Goal: Find specific page/section: Find specific page/section

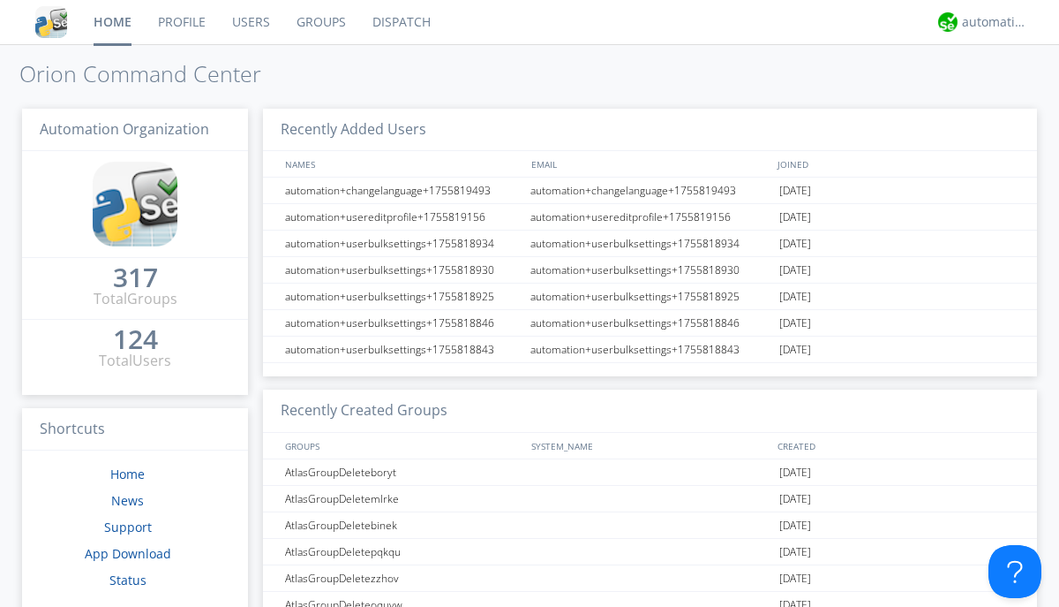
click at [400, 22] on link "Dispatch" at bounding box center [401, 22] width 85 height 44
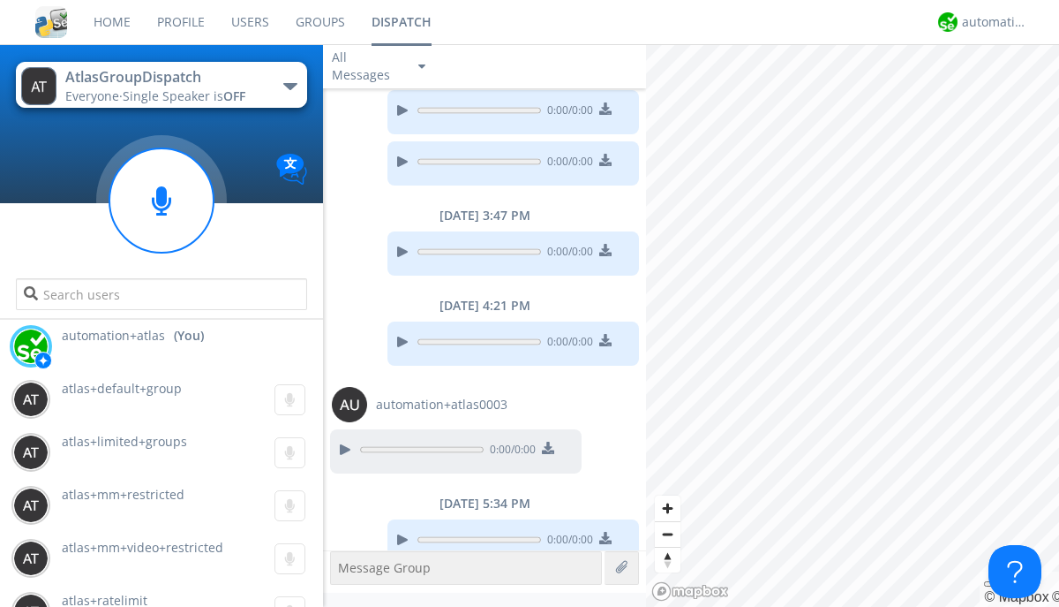
scroll to position [1231, 0]
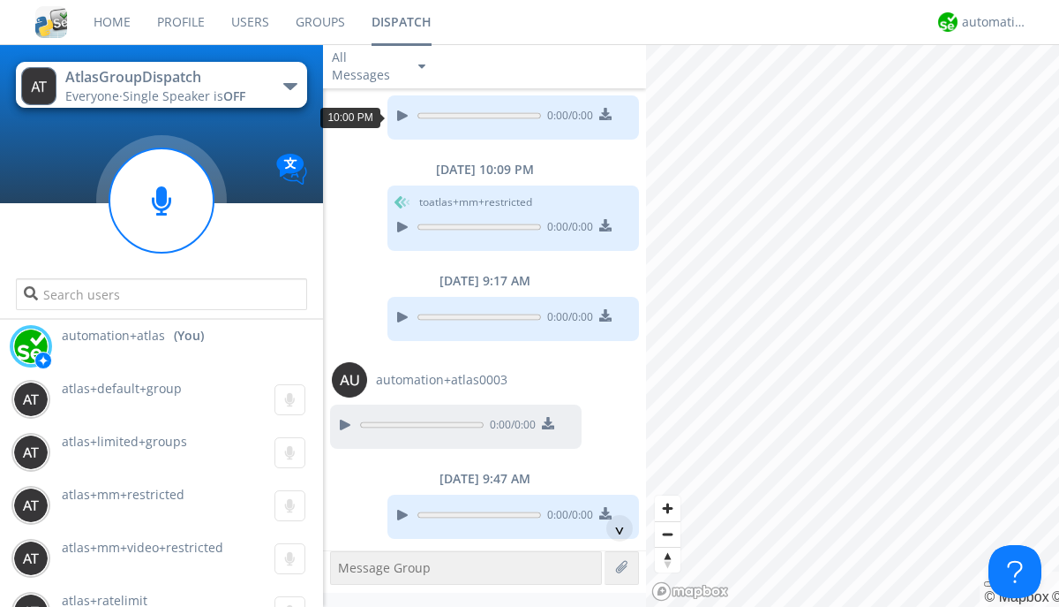
scroll to position [85, 0]
click at [613, 528] on div "^" at bounding box center [620, 528] width 26 height 26
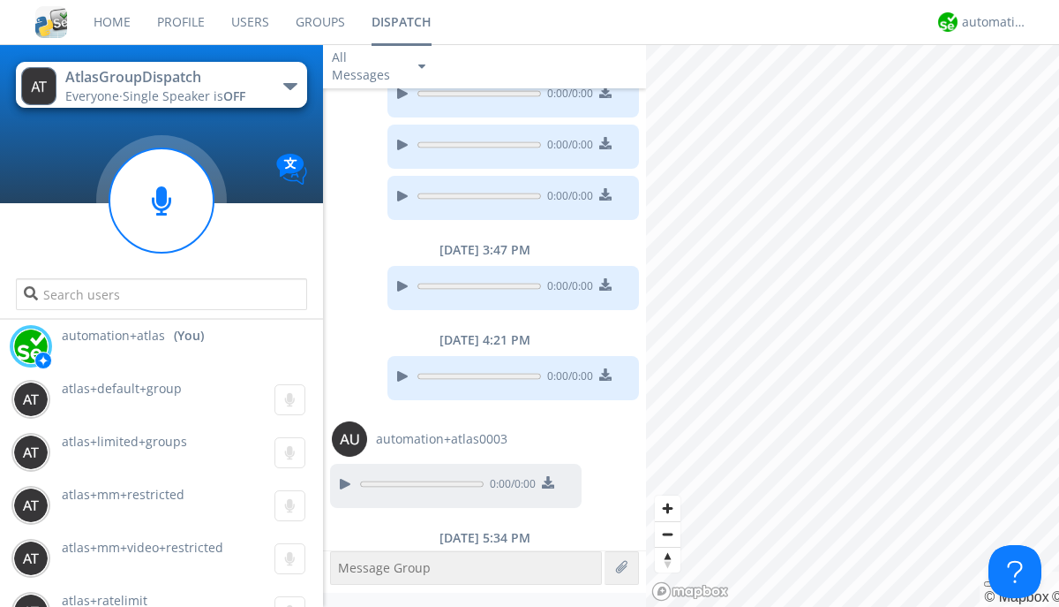
scroll to position [1231, 0]
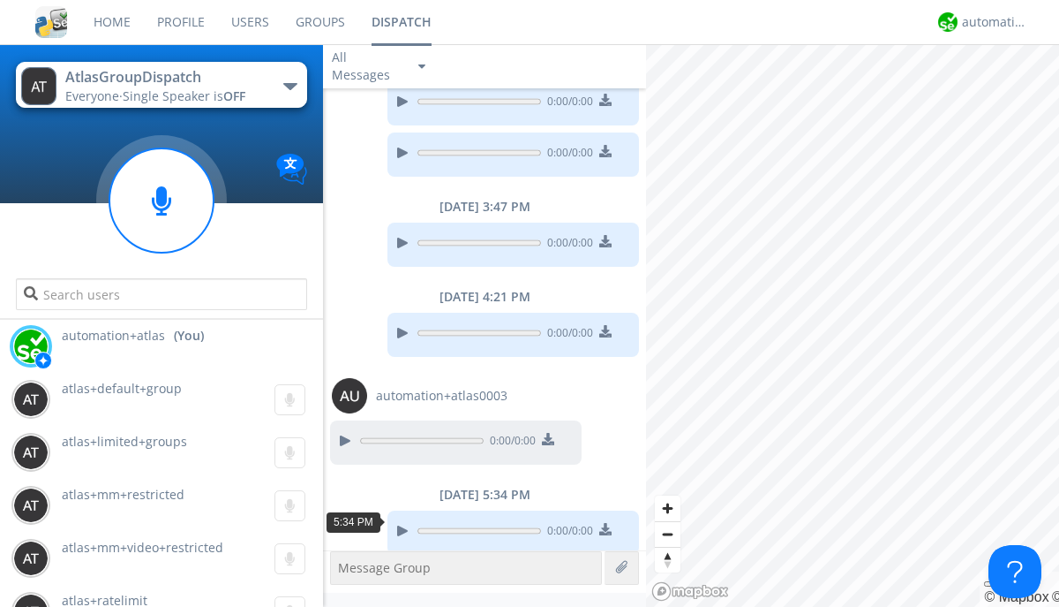
click at [290, 86] on div "button" at bounding box center [290, 86] width 14 height 7
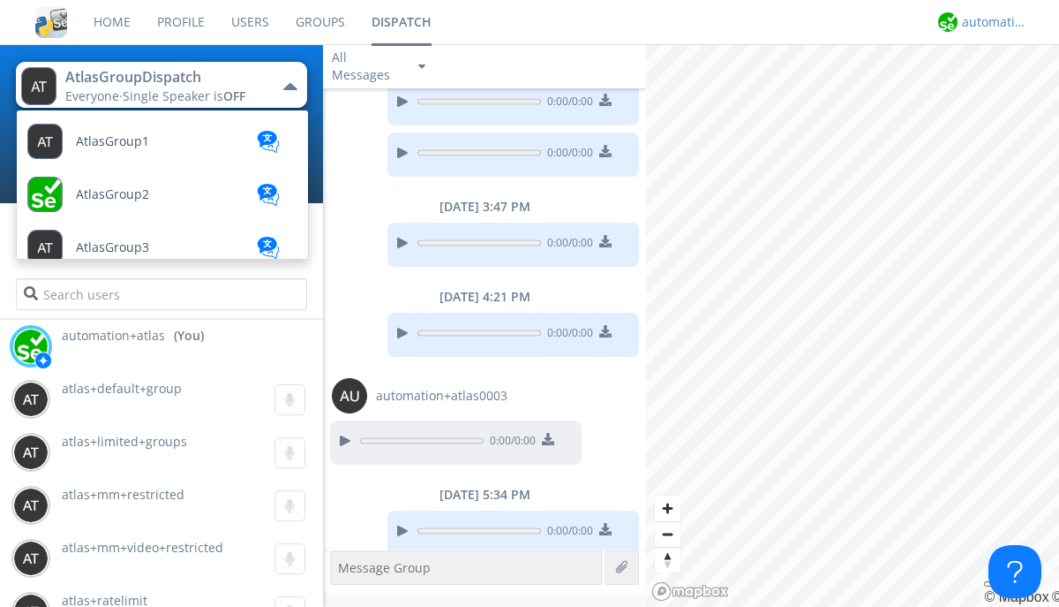
click at [991, 22] on div "automation+atlas" at bounding box center [995, 22] width 66 height 18
